Goal: Information Seeking & Learning: Learn about a topic

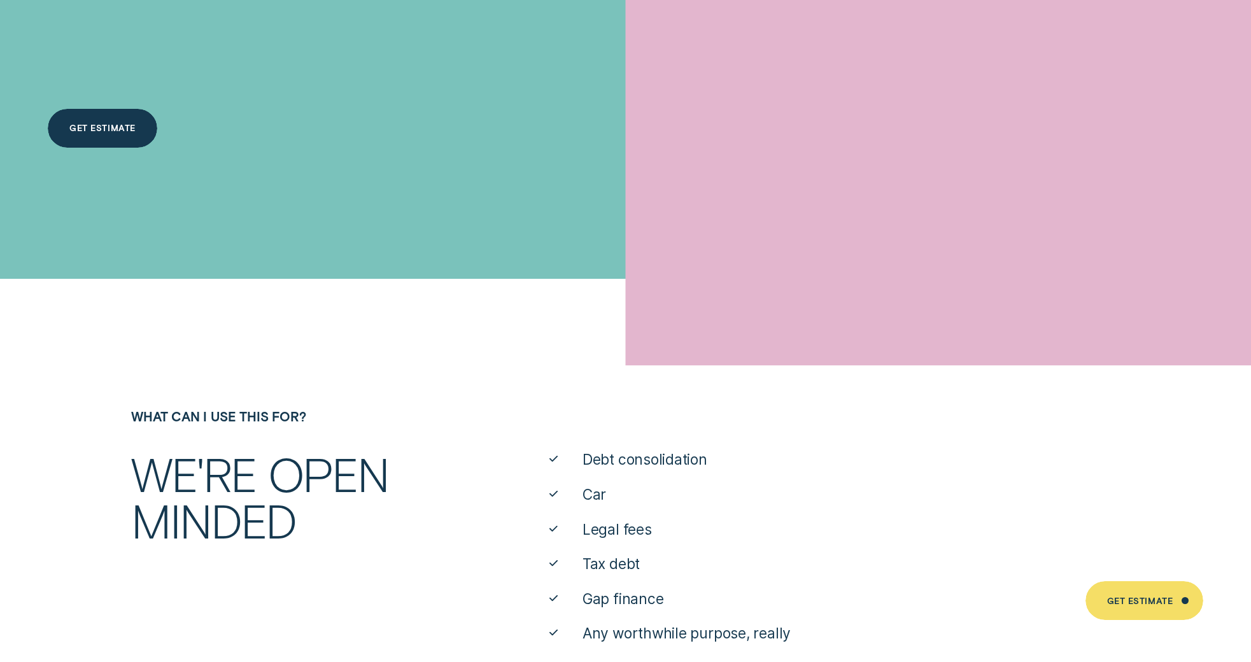
scroll to position [387, 0]
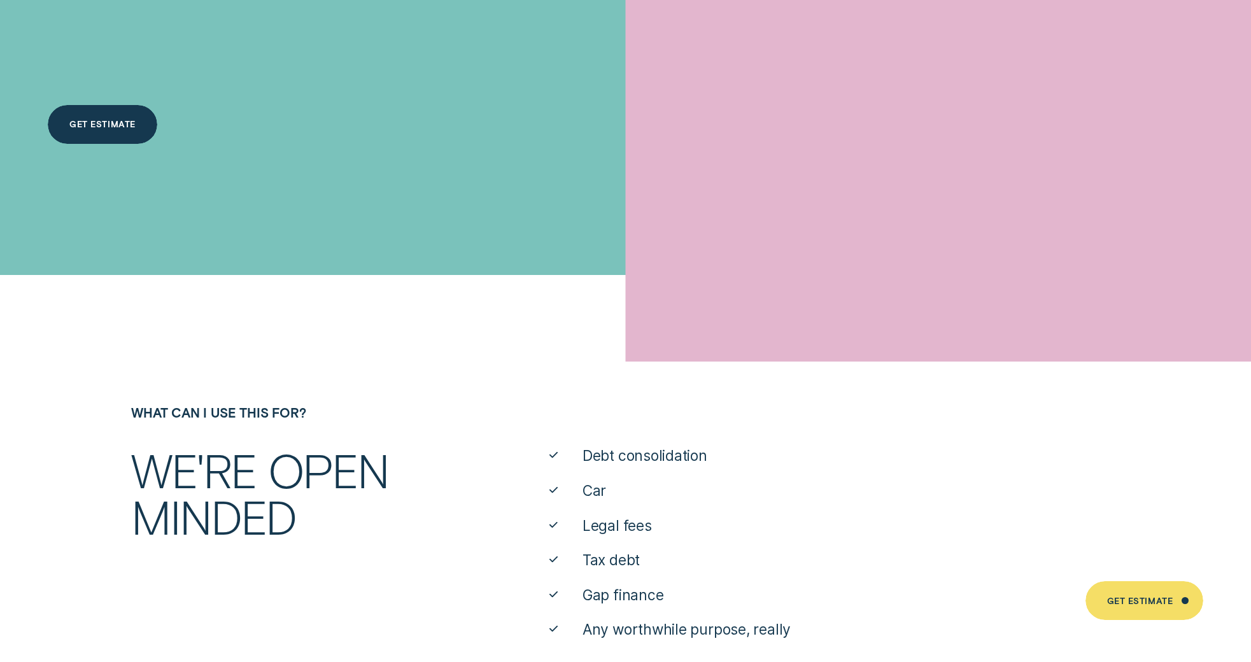
click at [80, 117] on div "Get Estimate" at bounding box center [102, 124] width 109 height 39
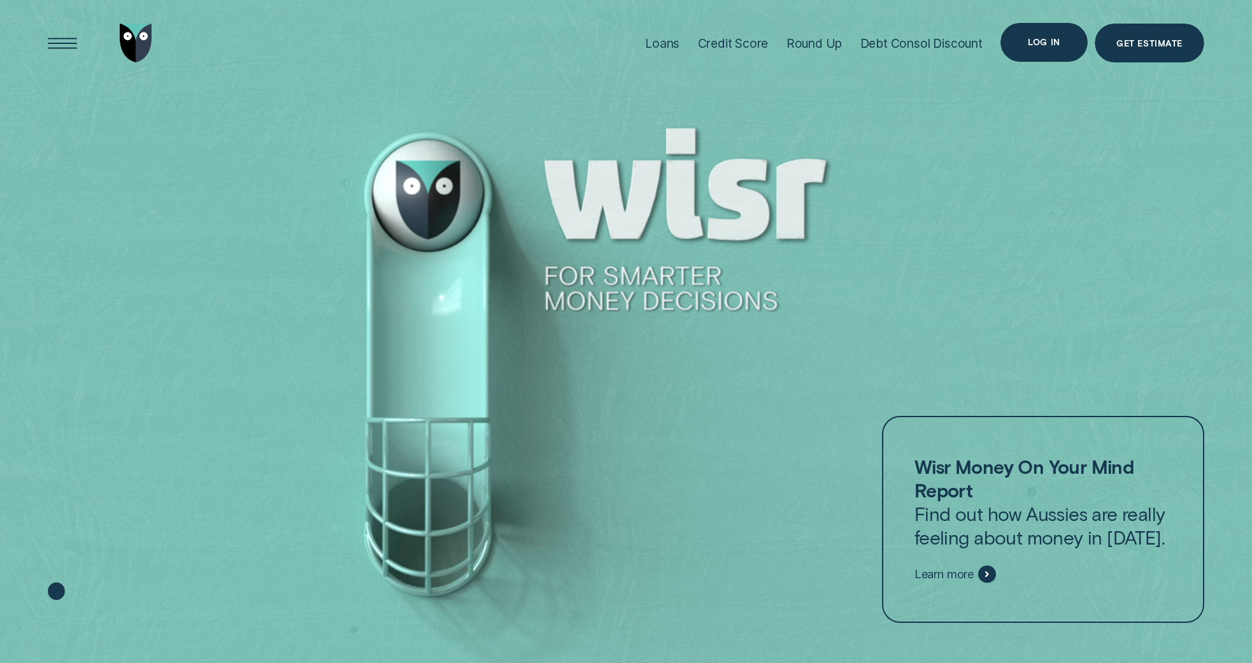
click at [1024, 47] on div "Log in" at bounding box center [1043, 42] width 87 height 39
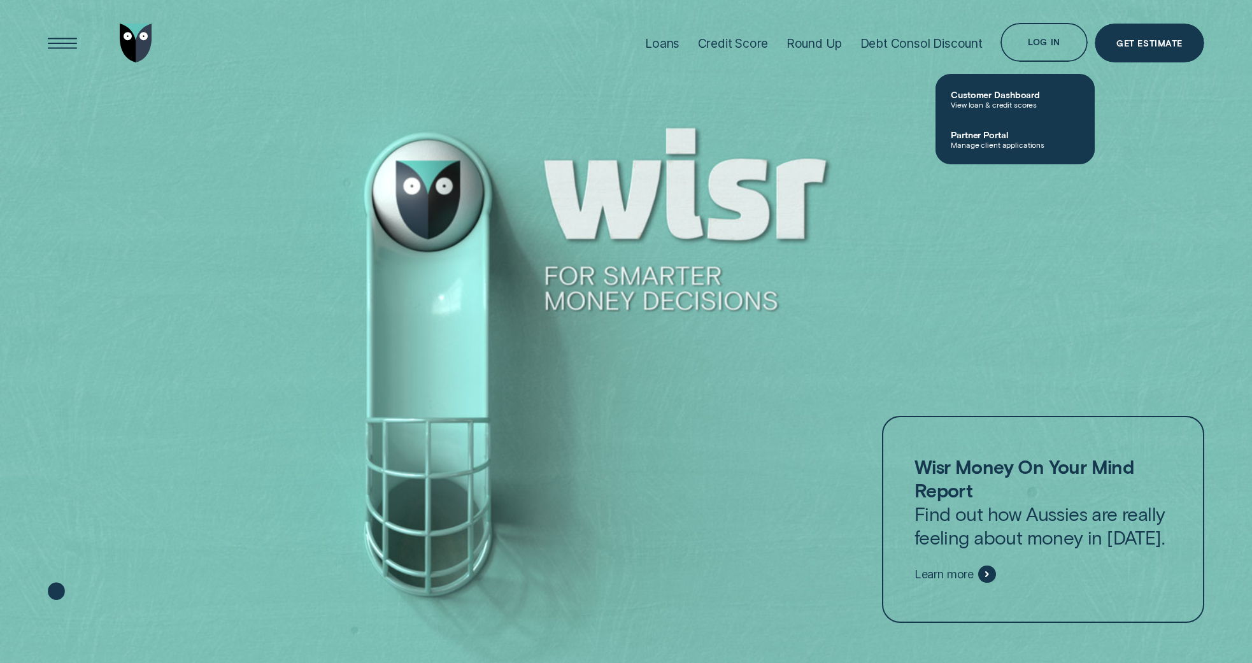
click at [1129, 206] on div at bounding box center [626, 331] width 1252 height 663
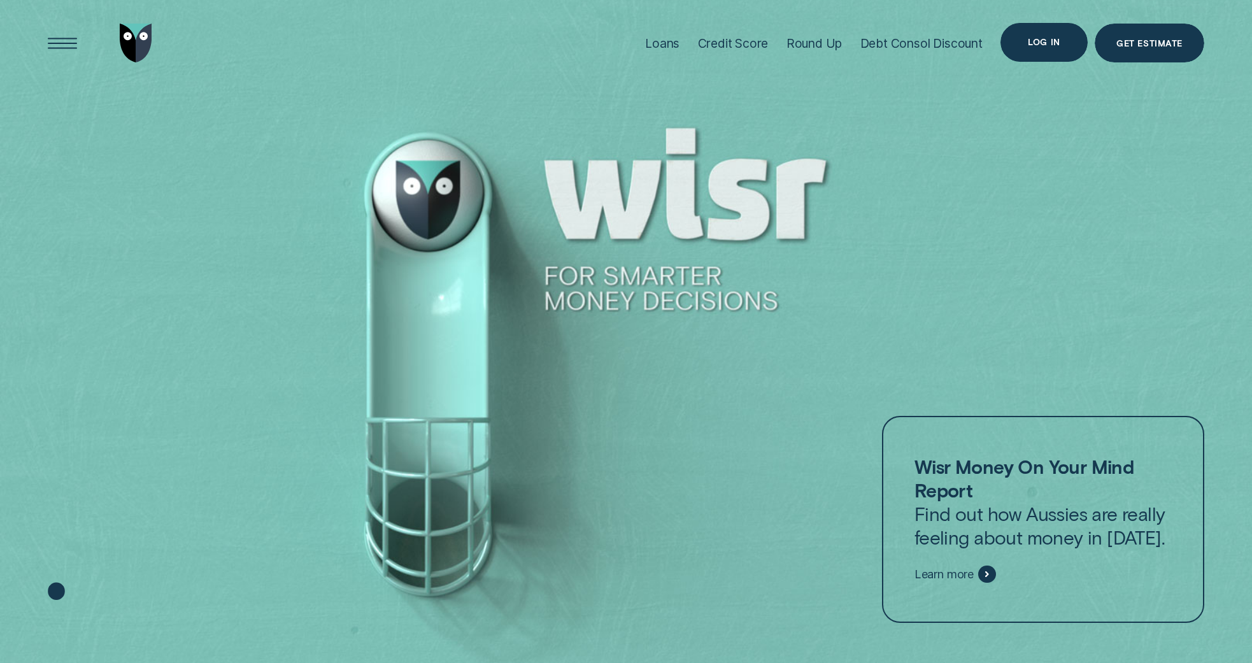
click at [1057, 46] on div "Log in" at bounding box center [1043, 42] width 32 height 8
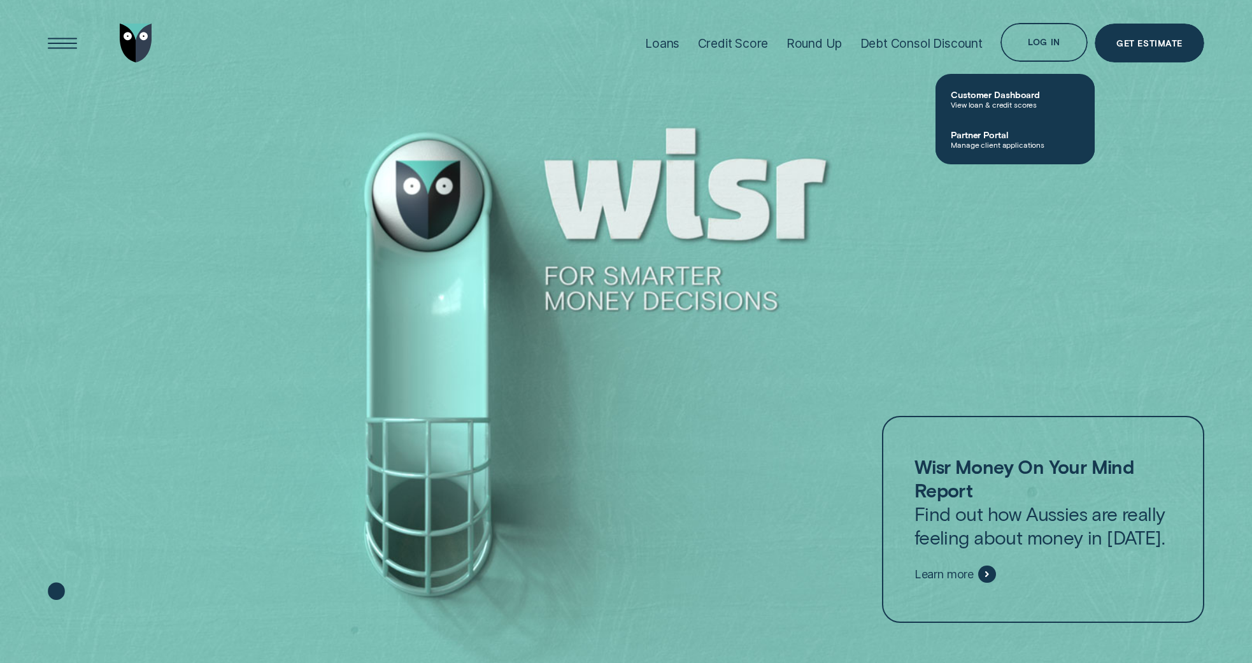
click at [803, 110] on div at bounding box center [626, 331] width 1252 height 663
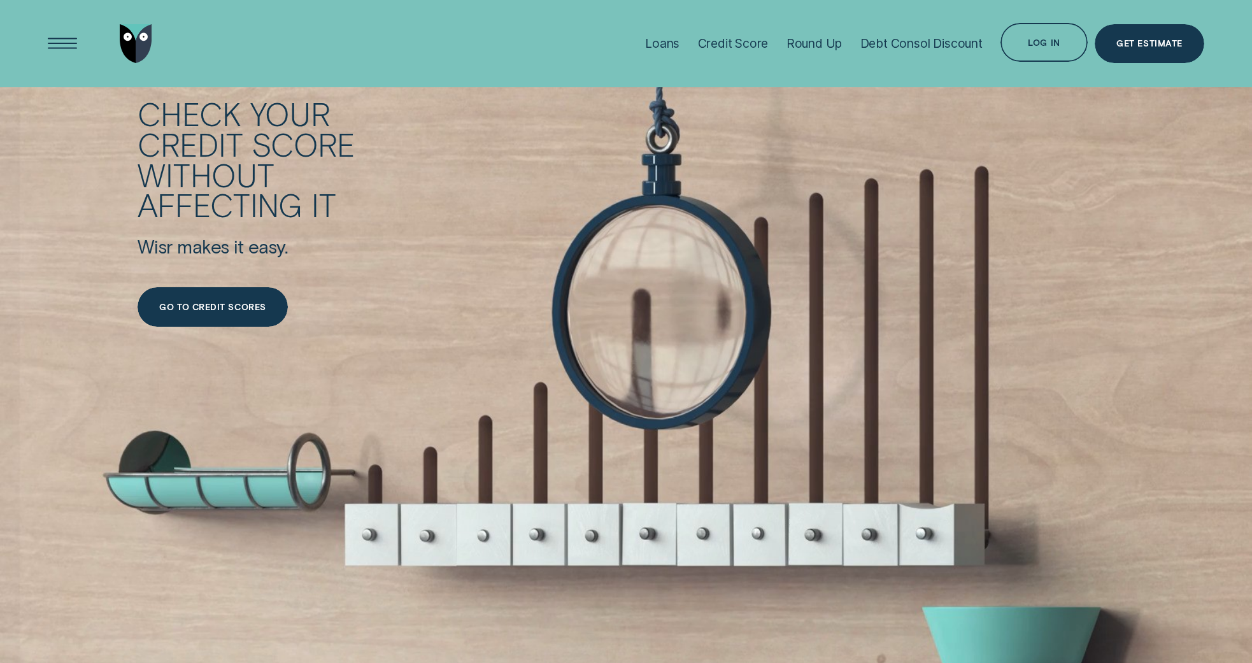
scroll to position [2429, 0]
click at [223, 313] on div "Go to credit scores" at bounding box center [213, 307] width 150 height 39
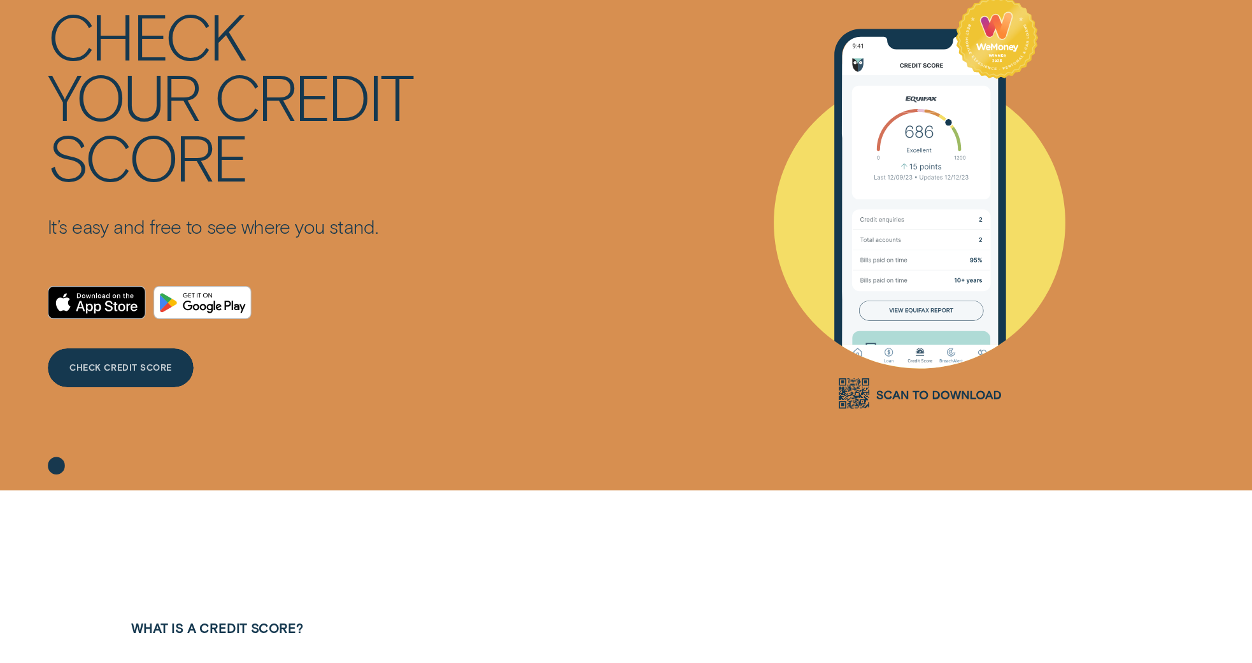
scroll to position [174, 0]
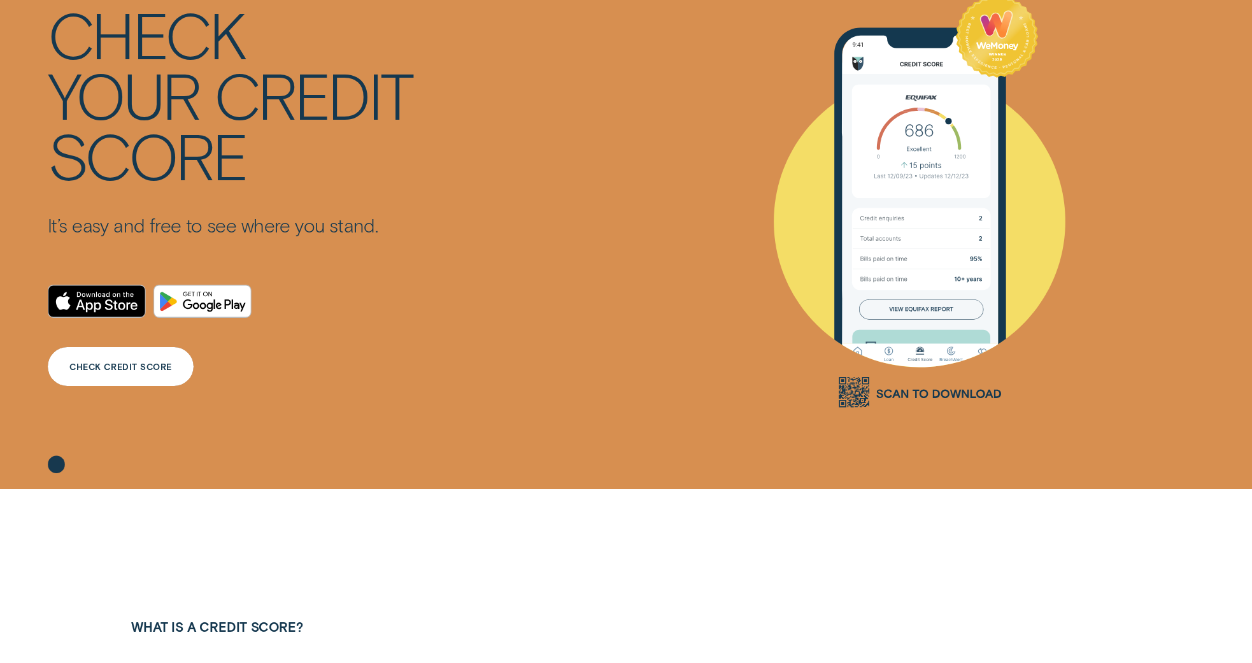
click at [151, 371] on div "CHECK CREDIT SCORE" at bounding box center [120, 367] width 102 height 8
